Goal: Check status: Check status

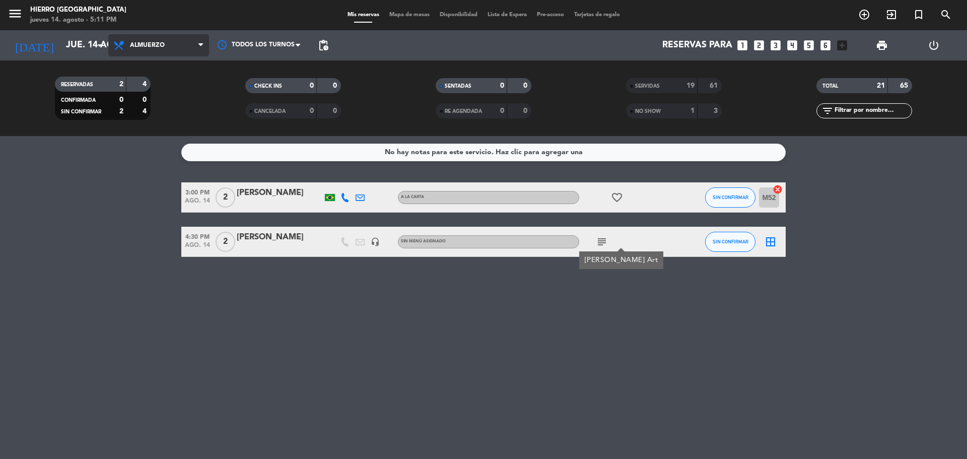
click at [167, 47] on span "Almuerzo" at bounding box center [158, 45] width 101 height 22
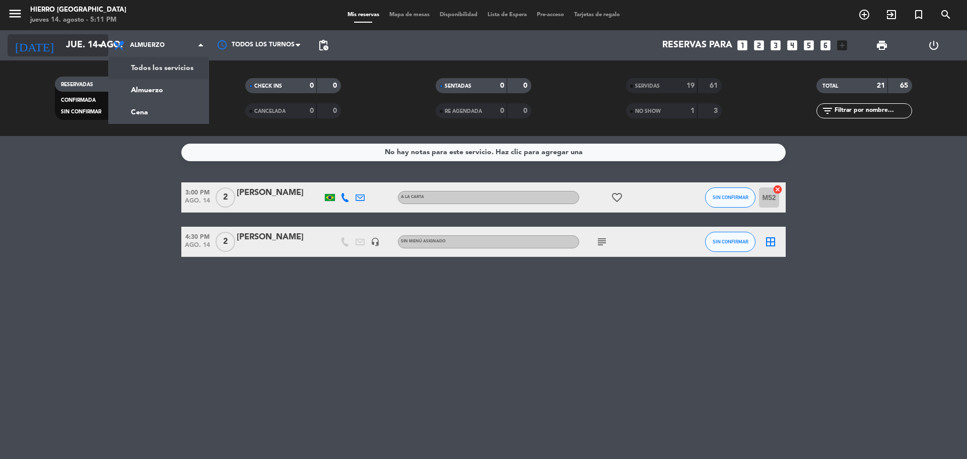
click at [68, 43] on input "jue. 14 ago." at bounding box center [119, 45] width 117 height 20
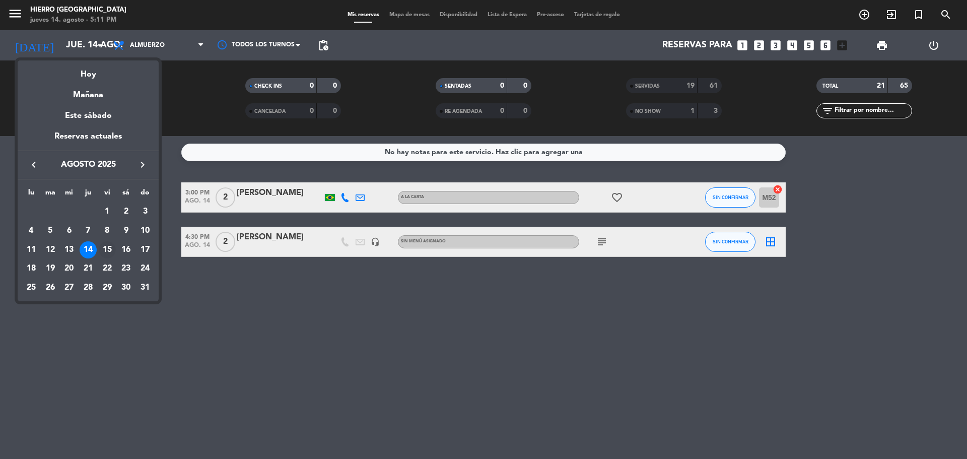
click at [106, 252] on div "15" at bounding box center [107, 249] width 17 height 17
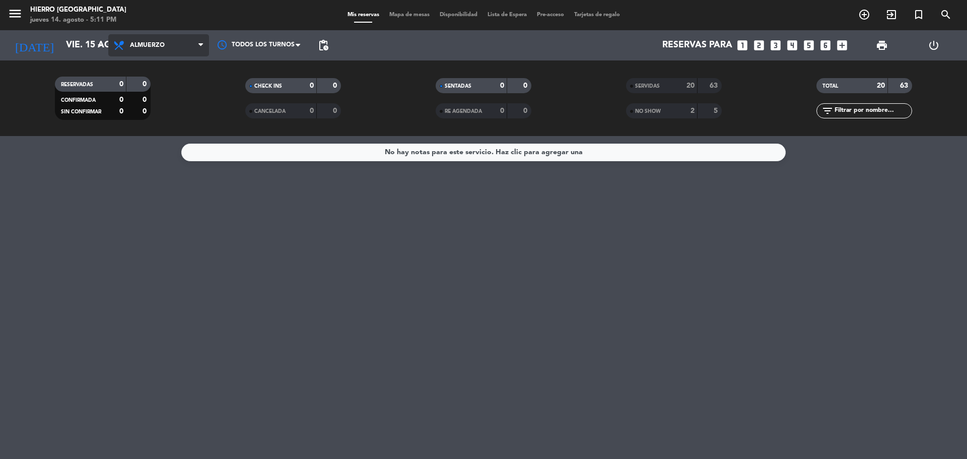
click at [172, 44] on span "Almuerzo" at bounding box center [158, 45] width 101 height 22
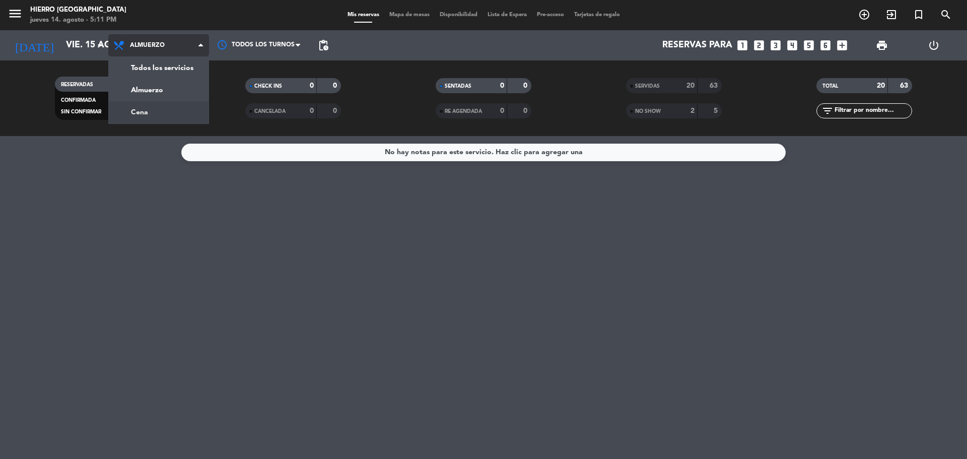
click at [165, 113] on div "menu Hierro [PERSON_NAME] [DATE] 14. agosto - 5:11 PM Mis reservas Mapa de mesa…" at bounding box center [483, 68] width 967 height 136
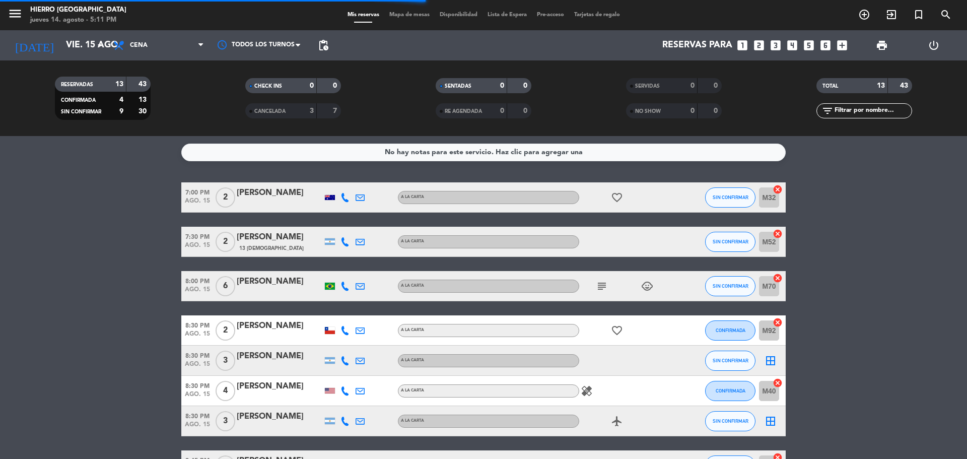
click at [161, 50] on span "Cena" at bounding box center [158, 45] width 101 height 22
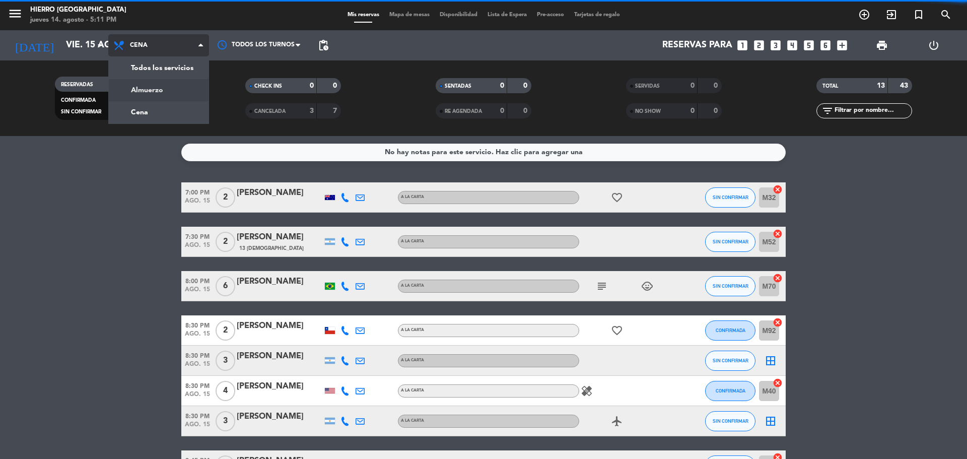
click at [164, 94] on div "menu Hierro [PERSON_NAME] [DATE] 14. agosto - 5:11 PM Mis reservas Mapa de mesa…" at bounding box center [483, 68] width 967 height 136
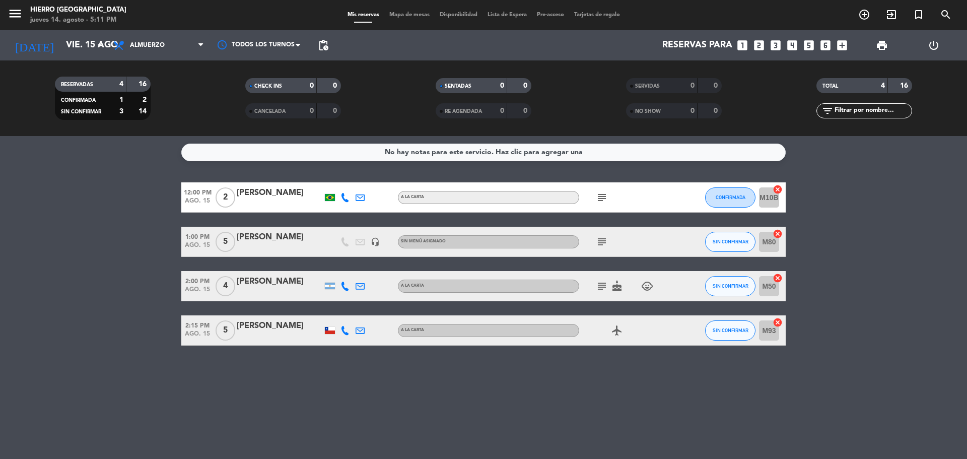
click at [603, 198] on icon "subject" at bounding box center [602, 197] width 12 height 12
click at [603, 242] on icon "subject" at bounding box center [602, 242] width 12 height 12
click at [600, 283] on icon "subject" at bounding box center [602, 286] width 12 height 12
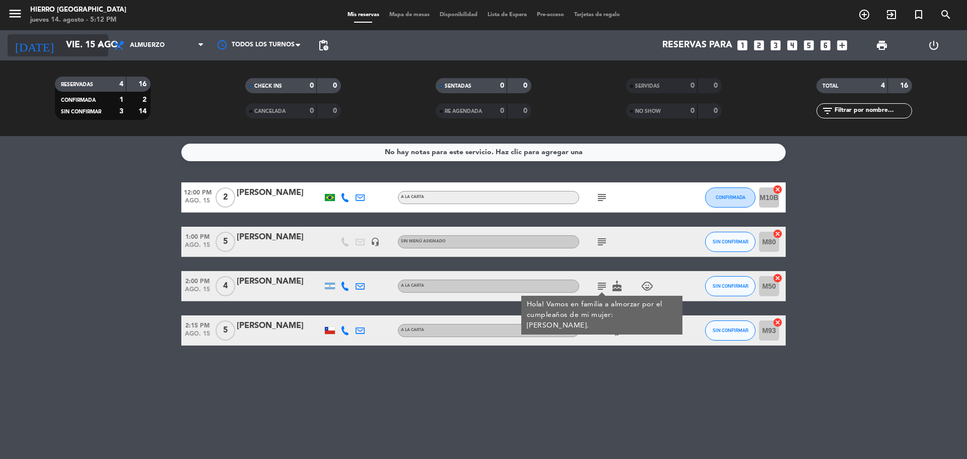
click at [93, 53] on input "vie. 15 ago." at bounding box center [119, 45] width 117 height 20
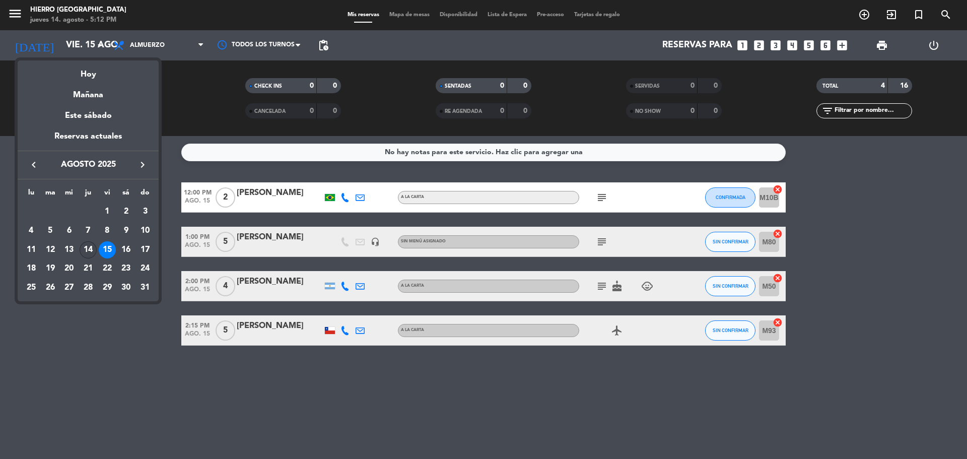
click at [92, 246] on div "14" at bounding box center [88, 249] width 17 height 17
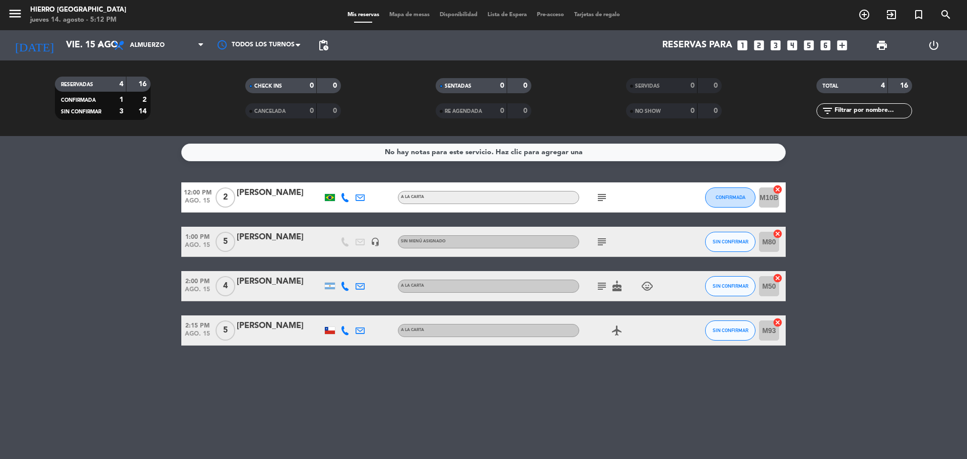
type input "jue. 14 ago."
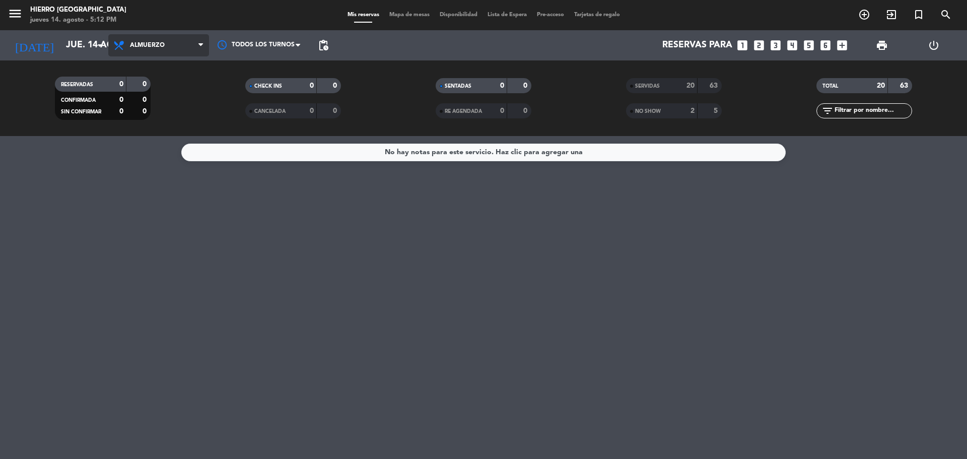
click at [151, 53] on span "Almuerzo" at bounding box center [158, 45] width 101 height 22
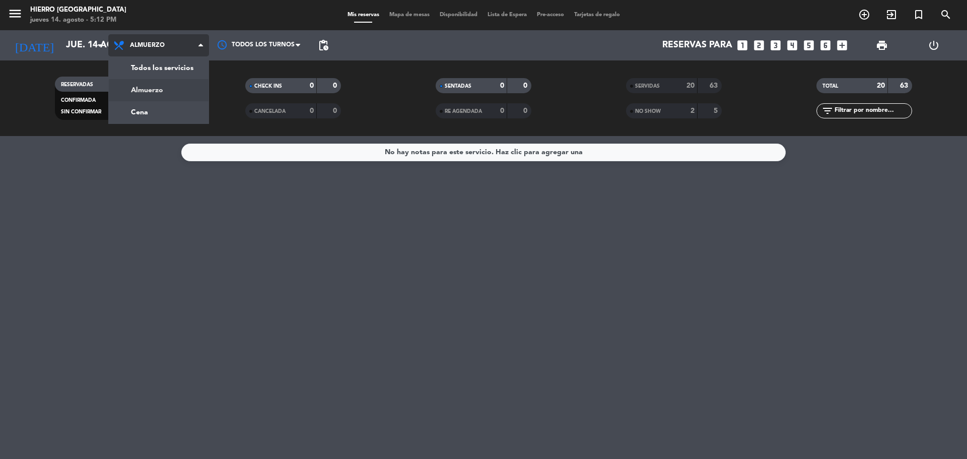
click at [153, 98] on div "menu Hierro [PERSON_NAME] [DATE] 14. agosto - 5:12 PM Mis reservas Mapa de mesa…" at bounding box center [483, 68] width 967 height 136
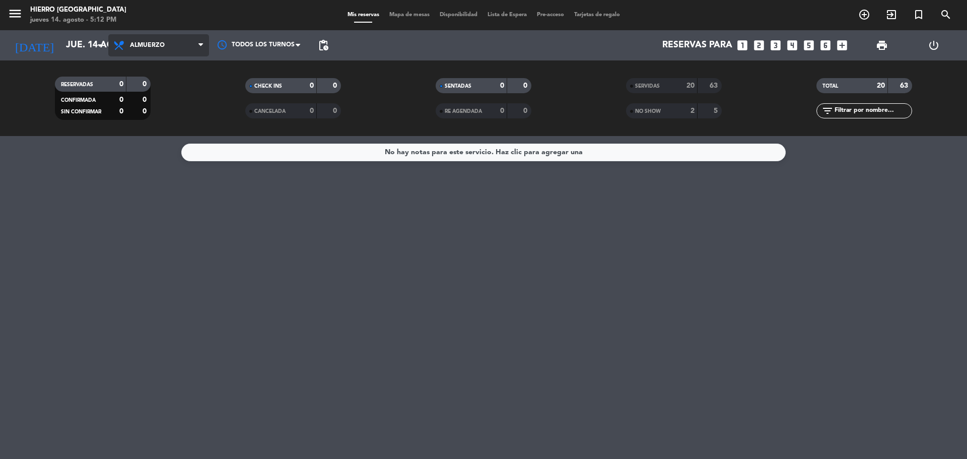
click at [163, 36] on span "Almuerzo" at bounding box center [158, 45] width 101 height 22
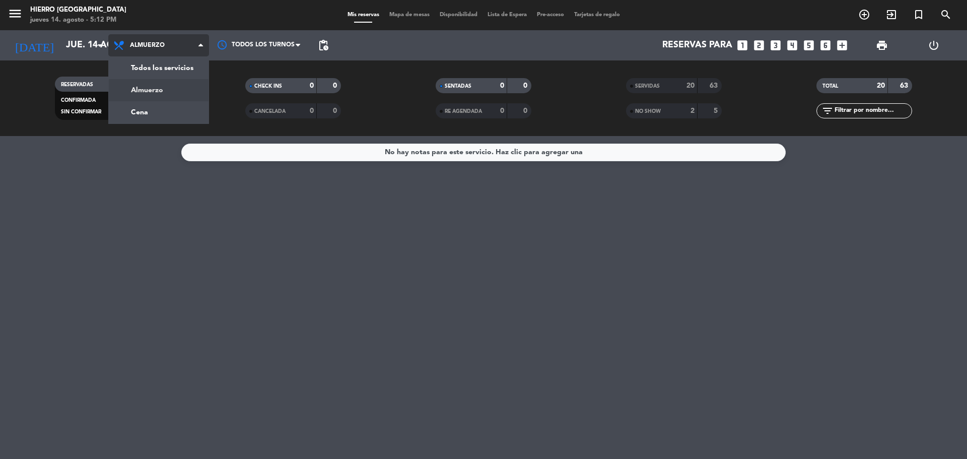
click at [167, 91] on div "menu Hierro [PERSON_NAME] [DATE] 14. agosto - 5:12 PM Mis reservas Mapa de mesa…" at bounding box center [483, 68] width 967 height 136
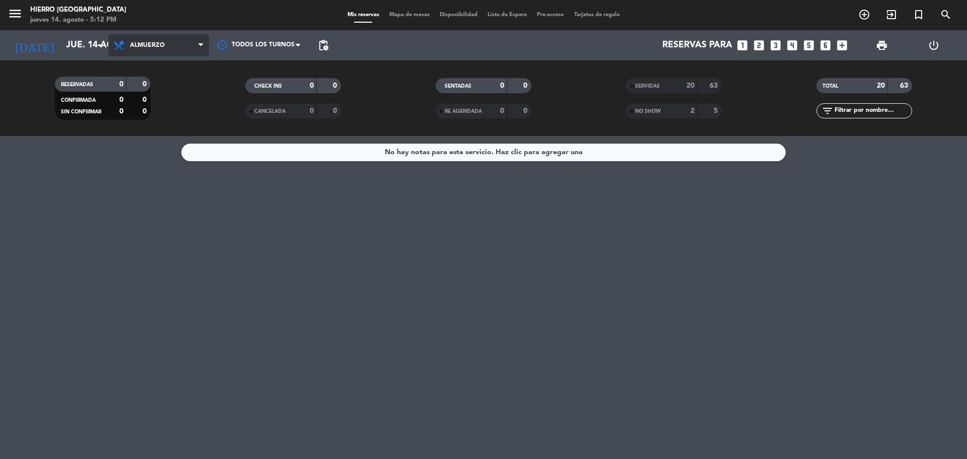
click at [173, 36] on span "Almuerzo" at bounding box center [158, 45] width 101 height 22
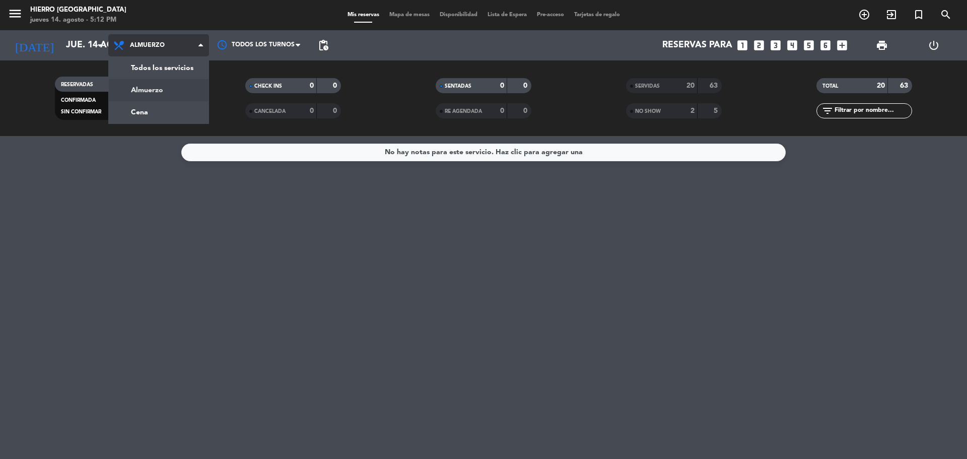
drag, startPoint x: 172, startPoint y: 47, endPoint x: 171, endPoint y: 55, distance: 7.6
click at [172, 48] on span "Almuerzo" at bounding box center [158, 45] width 101 height 22
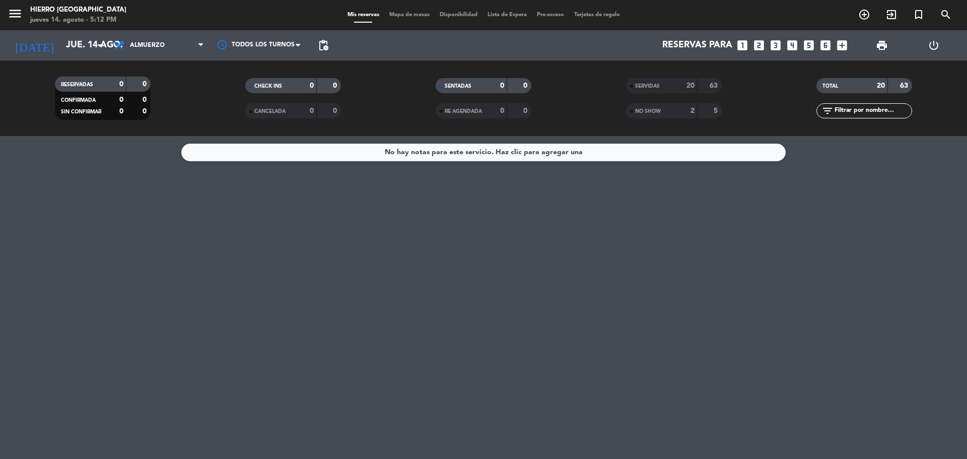
click at [171, 57] on div "Todos los servicios Almuerzo Cena Almuerzo Todos los servicios Almuerzo Cena" at bounding box center [158, 45] width 101 height 30
click at [173, 43] on span "Almuerzo" at bounding box center [158, 45] width 101 height 22
click at [159, 83] on div "menu Hierro [PERSON_NAME] [DATE] 14. agosto - 5:12 PM Mis reservas Mapa de mesa…" at bounding box center [483, 68] width 967 height 136
click at [164, 61] on div "RESERVADAS 0 0 CONFIRMADA 0 0 SIN CONFIRMAR 0 0 CHECK INS 0 0 CANCELADA 0 0 SEN…" at bounding box center [483, 98] width 967 height 76
click at [182, 52] on span "Almuerzo" at bounding box center [158, 45] width 101 height 22
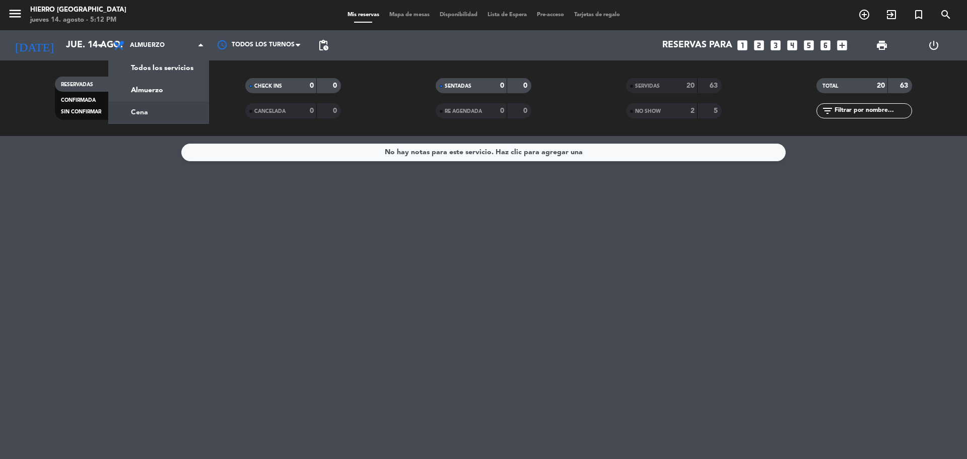
click at [175, 116] on div "menu Hierro [PERSON_NAME] [DATE] 14. agosto - 5:12 PM Mis reservas Mapa de mesa…" at bounding box center [483, 68] width 967 height 136
